Goal: Task Accomplishment & Management: Manage account settings

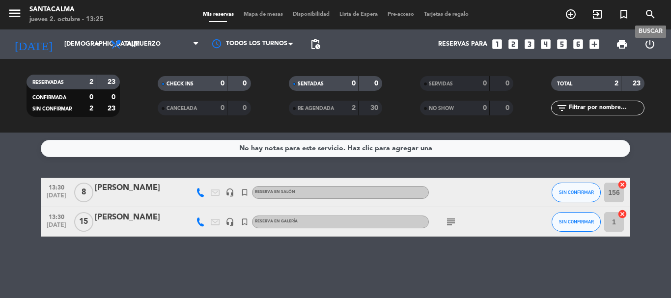
click at [649, 14] on icon "search" at bounding box center [651, 14] width 12 height 12
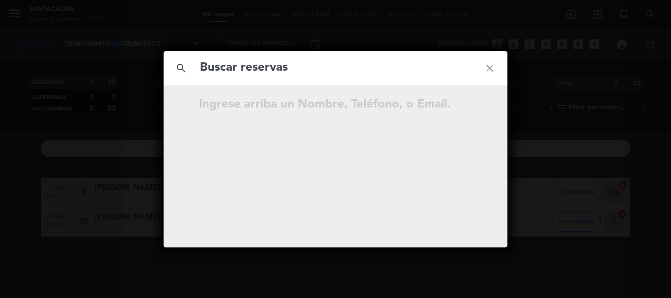
click at [382, 71] on input "text" at bounding box center [335, 68] width 273 height 20
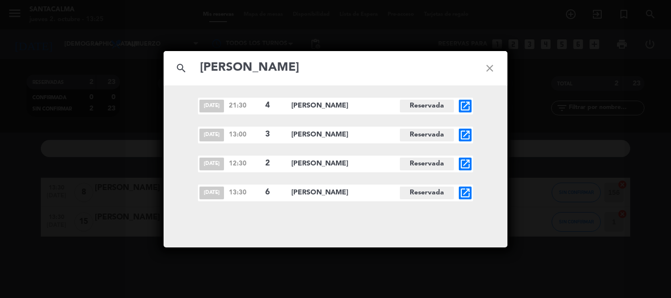
type input "[PERSON_NAME]"
click at [465, 193] on icon "open_in_new" at bounding box center [465, 193] width 12 height 12
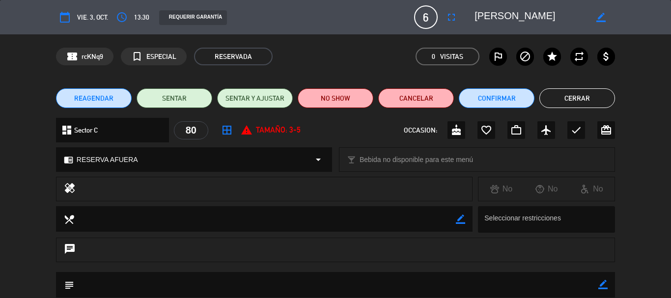
click at [459, 221] on icon "border_color" at bounding box center [460, 219] width 9 height 9
click at [449, 219] on textarea at bounding box center [265, 218] width 382 height 25
type textarea "Pueden venir a las 14.00hr"
click at [460, 221] on icon at bounding box center [460, 219] width 9 height 9
click at [572, 102] on button "Cerrar" at bounding box center [578, 98] width 76 height 20
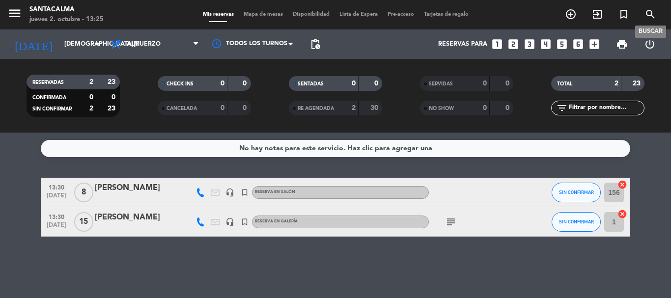
click at [649, 16] on icon "search" at bounding box center [651, 14] width 12 height 12
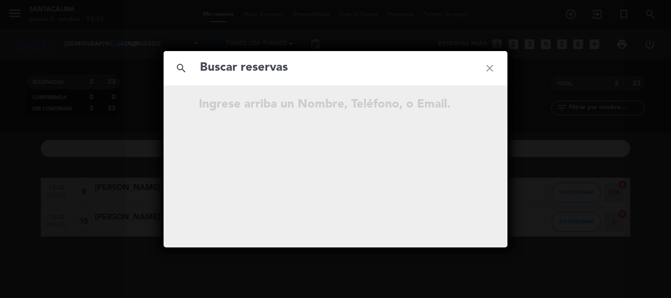
click at [441, 62] on input "text" at bounding box center [335, 68] width 273 height 20
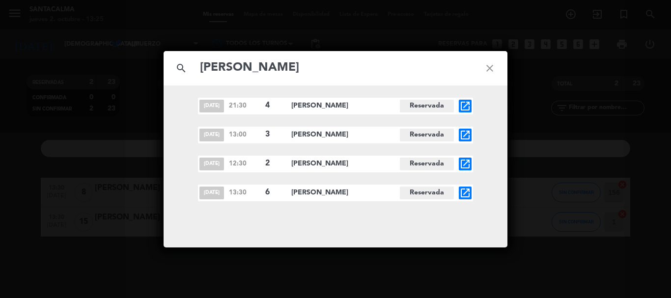
type input "[PERSON_NAME]"
click at [469, 193] on icon "open_in_new" at bounding box center [465, 193] width 12 height 12
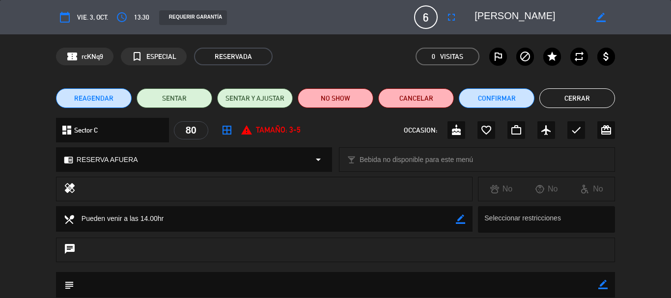
click at [572, 98] on button "Cerrar" at bounding box center [578, 98] width 76 height 20
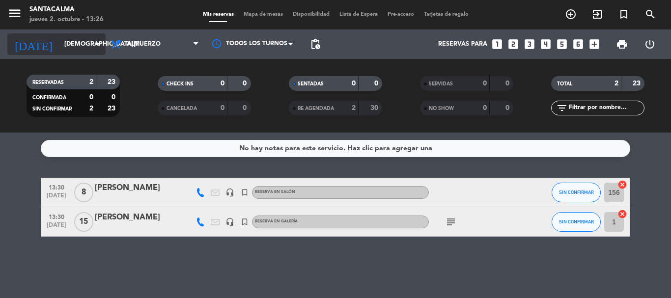
click at [74, 46] on input "[DEMOGRAPHIC_DATA][DATE]" at bounding box center [100, 44] width 83 height 17
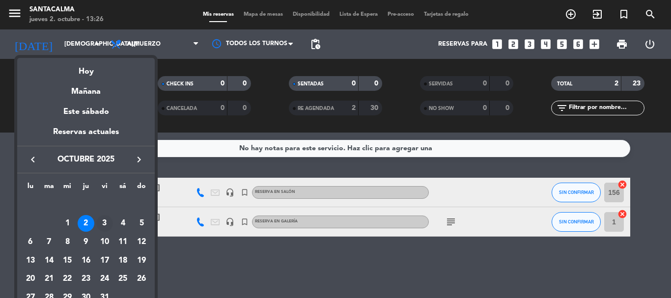
click at [104, 220] on div "3" at bounding box center [104, 223] width 17 height 17
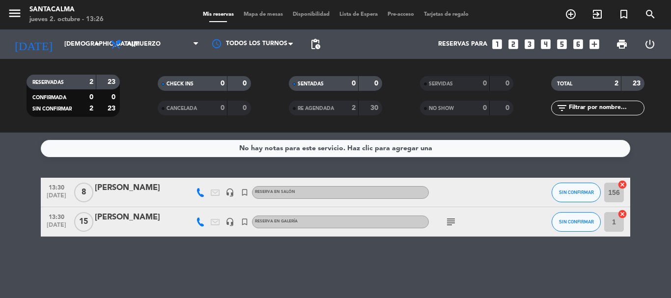
type input "[DATE]"
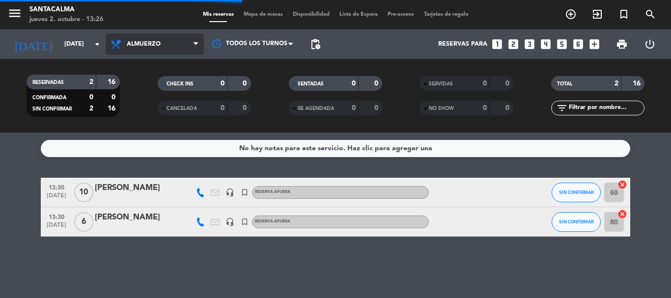
click at [147, 44] on span "Almuerzo" at bounding box center [144, 44] width 34 height 7
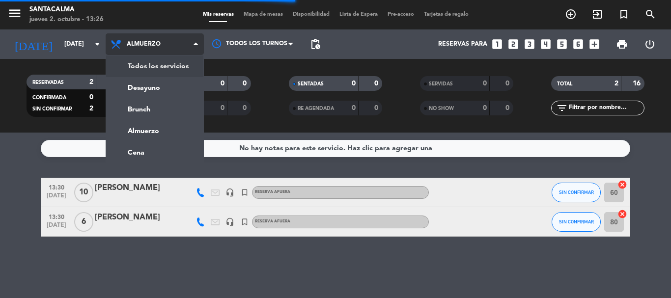
click at [150, 66] on div "menu Santacalma [DATE] 2. octubre - 13:26 Mis reservas Mapa de mesas Disponibil…" at bounding box center [335, 66] width 671 height 133
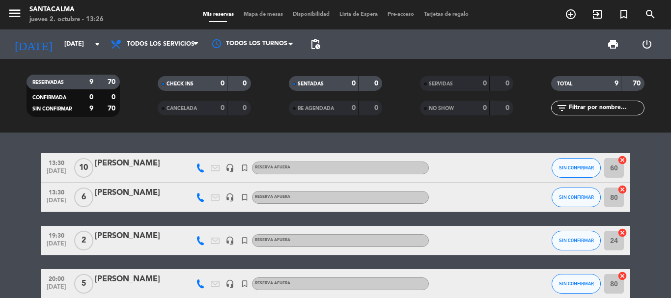
click at [480, 140] on div "13:30 [DATE] [PERSON_NAME] headset_mic turned_in_not RESERVA AFUERA SIN CONFIRM…" at bounding box center [335, 216] width 671 height 166
click at [92, 50] on icon "arrow_drop_down" at bounding box center [97, 44] width 12 height 12
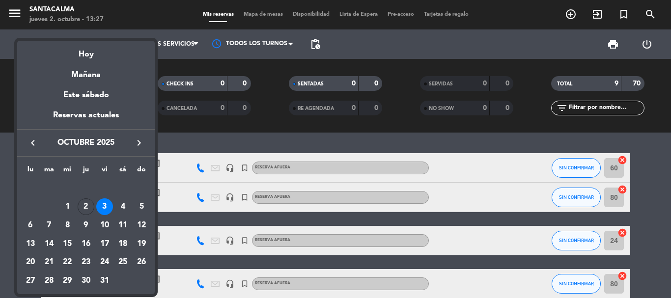
click at [199, 136] on div at bounding box center [335, 149] width 671 height 298
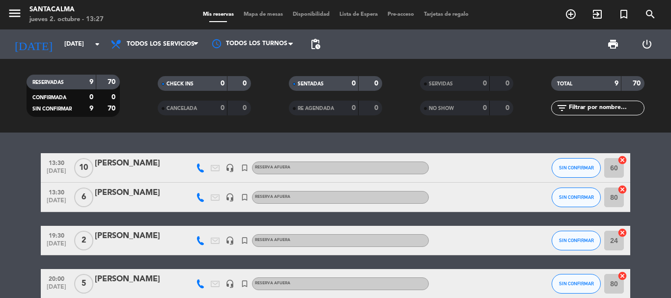
click at [144, 194] on div "[PERSON_NAME]" at bounding box center [137, 193] width 84 height 13
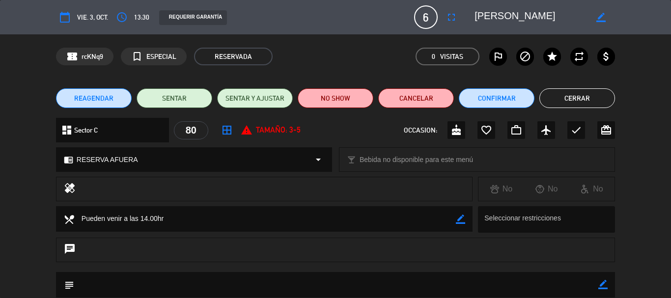
scroll to position [49, 0]
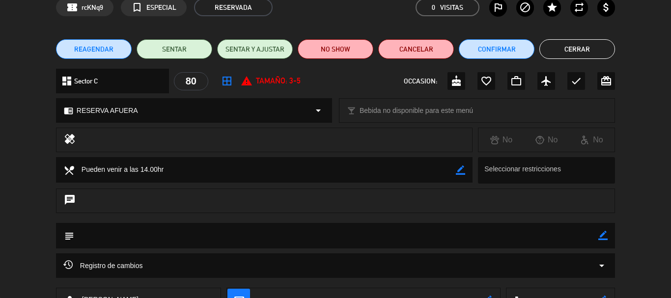
click at [459, 168] on icon "border_color" at bounding box center [460, 170] width 9 height 9
click at [572, 44] on button "Cerrar" at bounding box center [578, 49] width 76 height 20
